Goal: Task Accomplishment & Management: Manage account settings

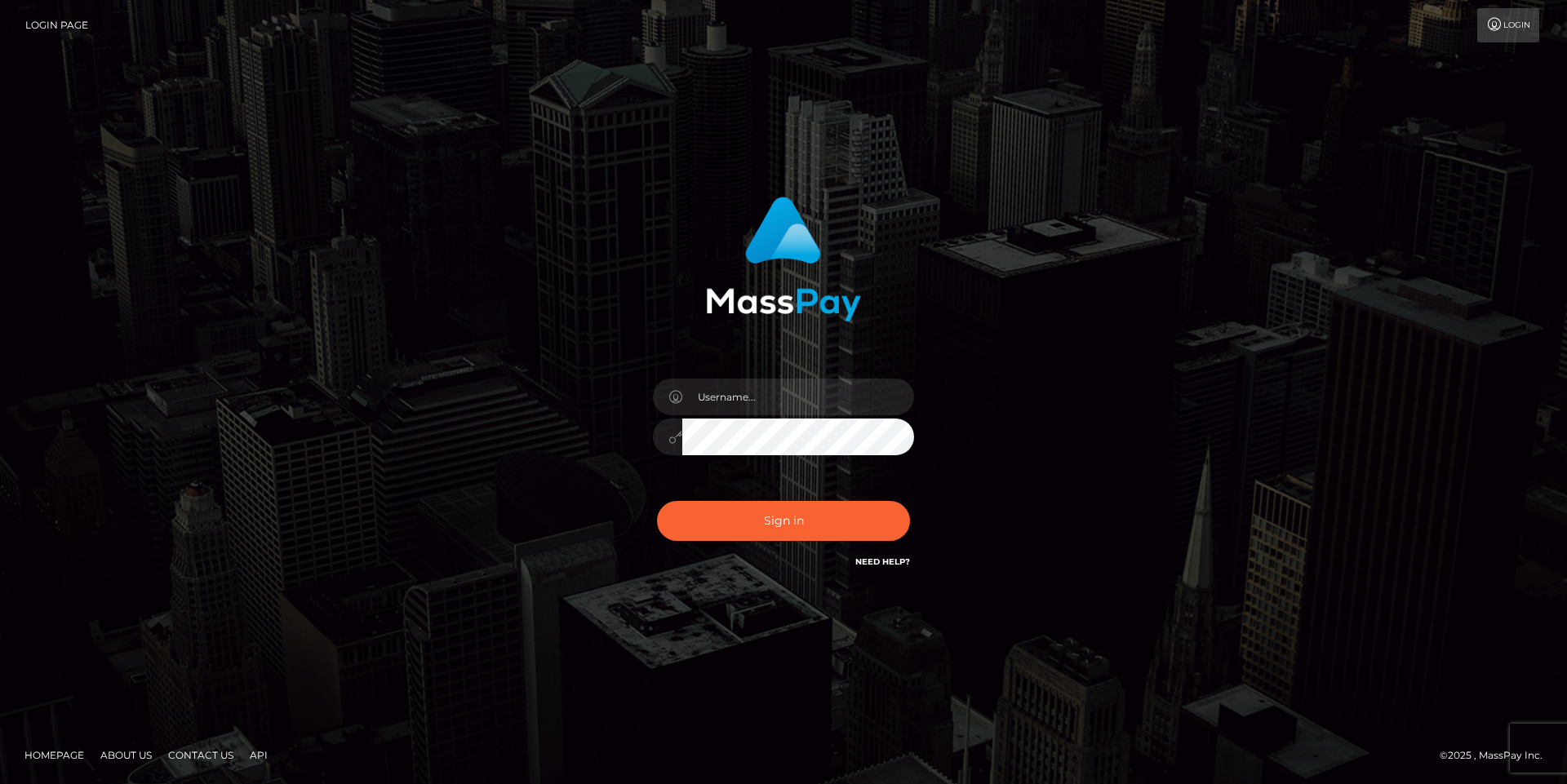
type input "[EMAIL_ADDRESS][DOMAIN_NAME]"
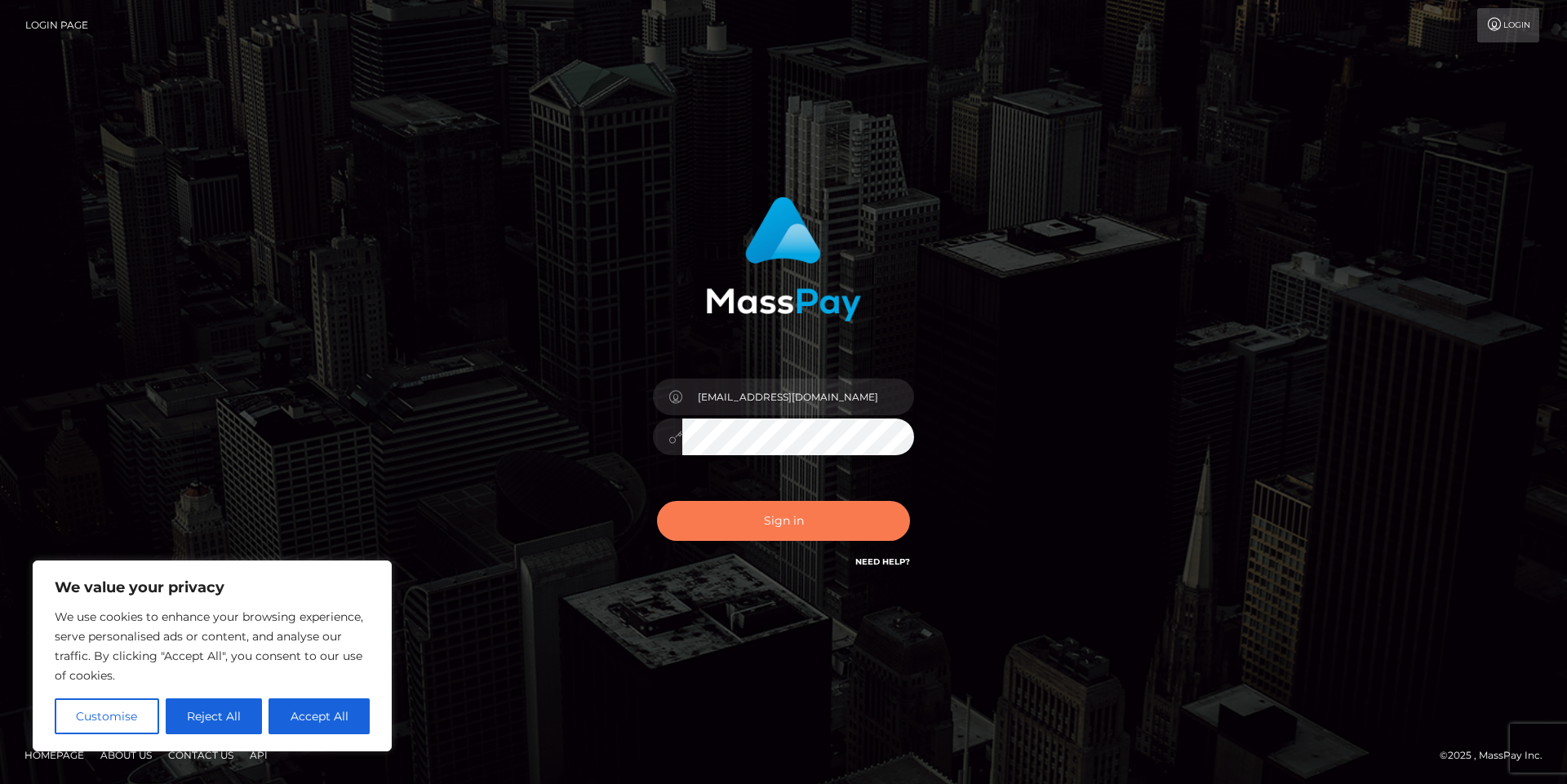
click at [778, 514] on button "Sign in" at bounding box center [783, 521] width 253 height 40
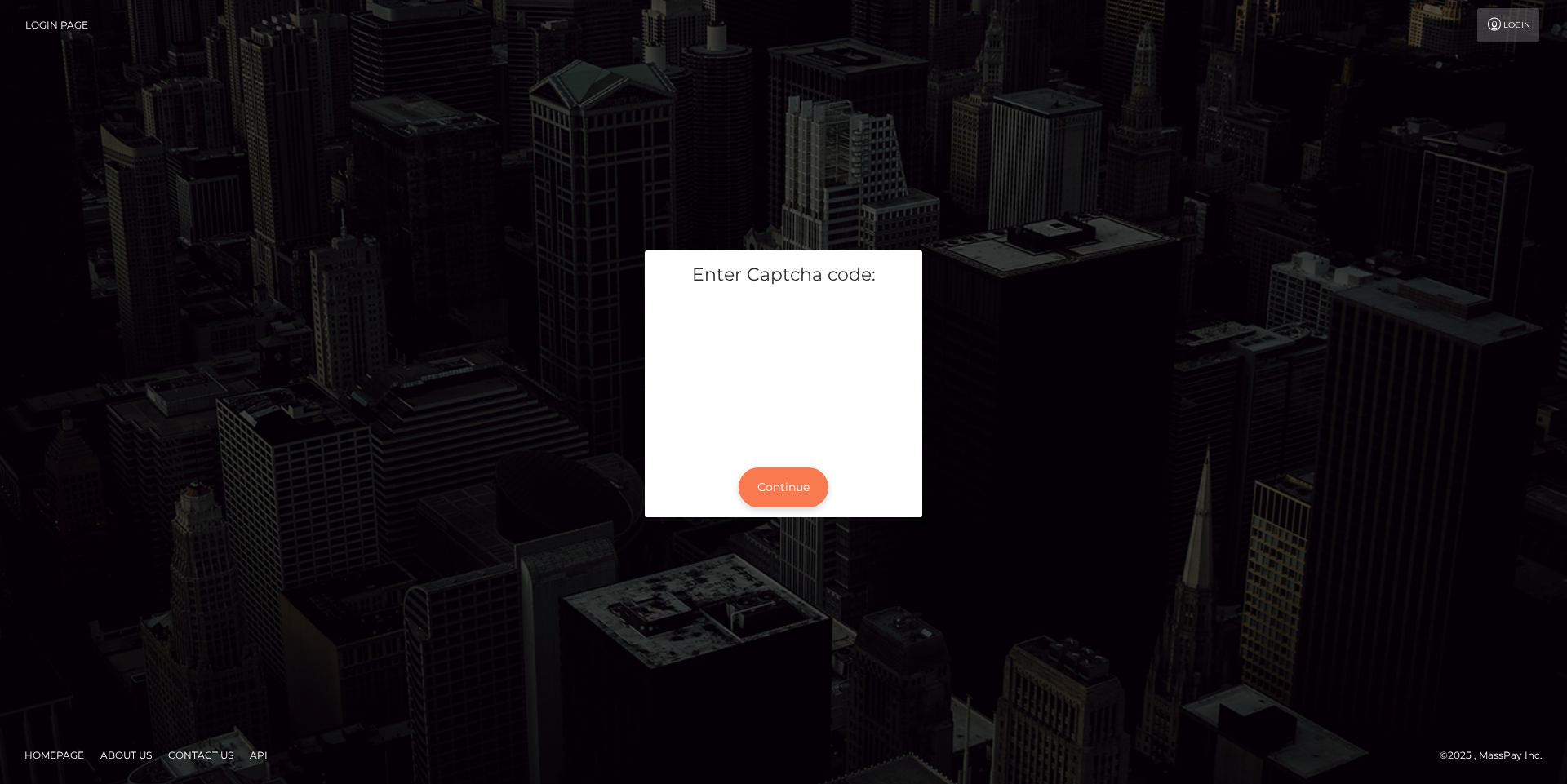
click at [775, 484] on button "Continue" at bounding box center [784, 487] width 90 height 40
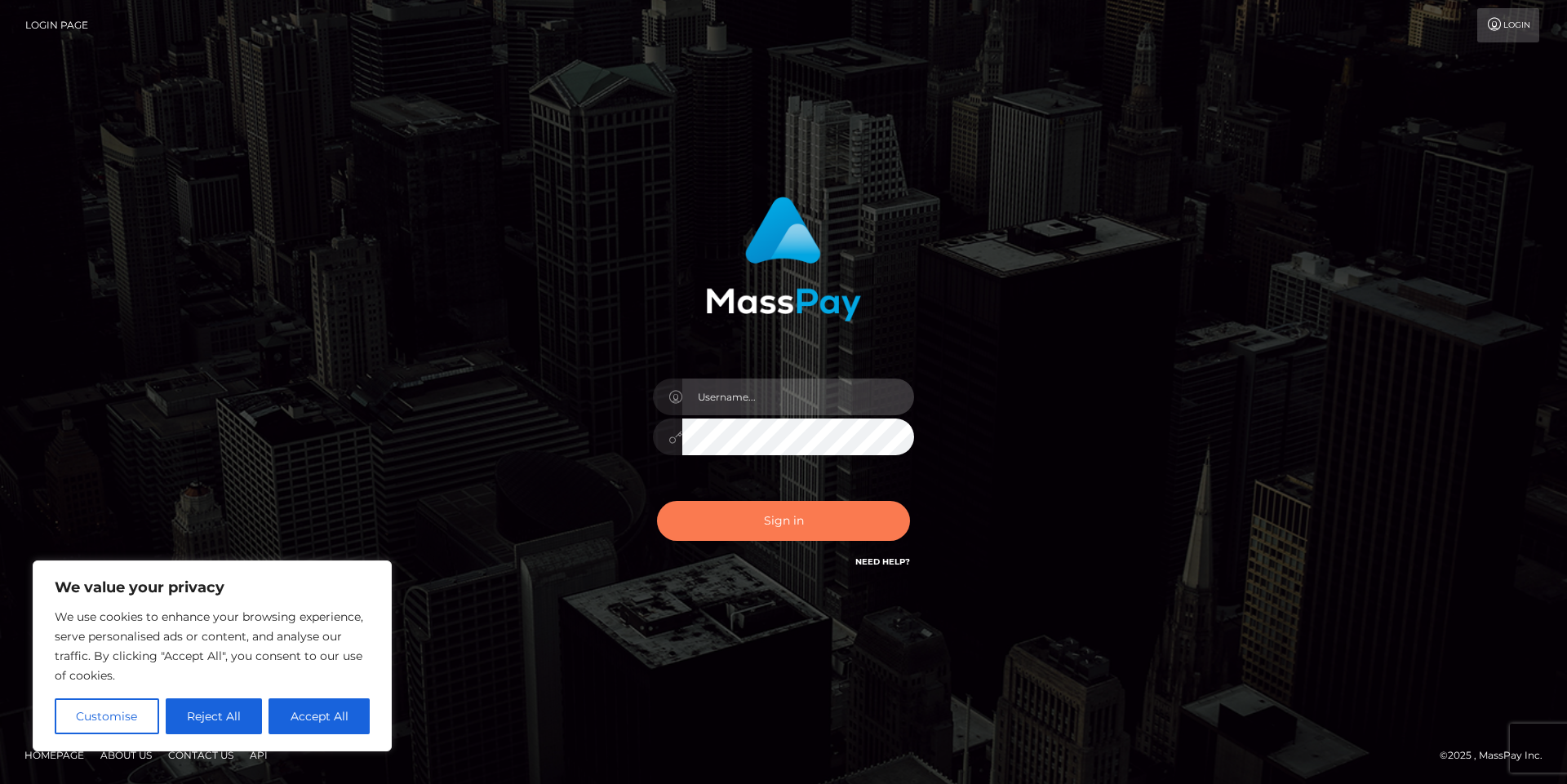
type input "[EMAIL_ADDRESS][DOMAIN_NAME]"
click at [775, 520] on button "Sign in" at bounding box center [783, 521] width 253 height 40
